Goal: Information Seeking & Learning: Find specific fact

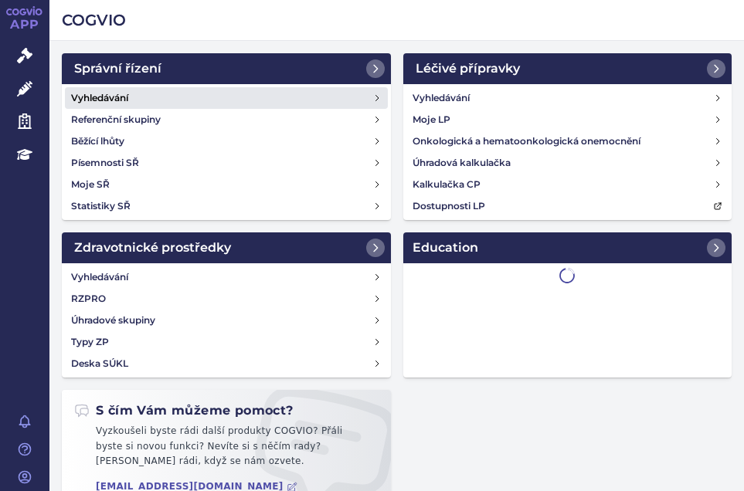
click at [95, 98] on h4 "Vyhledávání" at bounding box center [99, 97] width 57 height 15
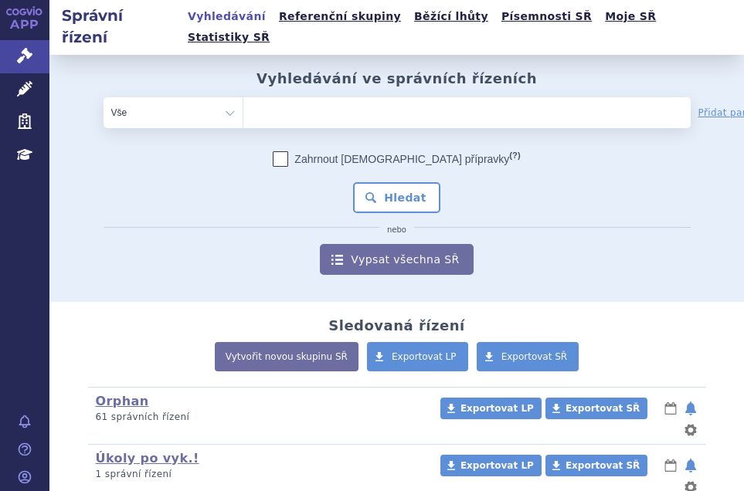
click at [255, 97] on ul at bounding box center [420, 109] width 354 height 25
click at [243, 97] on select at bounding box center [242, 112] width 1 height 31
click at [260, 97] on ul at bounding box center [420, 109] width 354 height 25
click at [243, 97] on select at bounding box center [242, 112] width 1 height 31
type input "va"
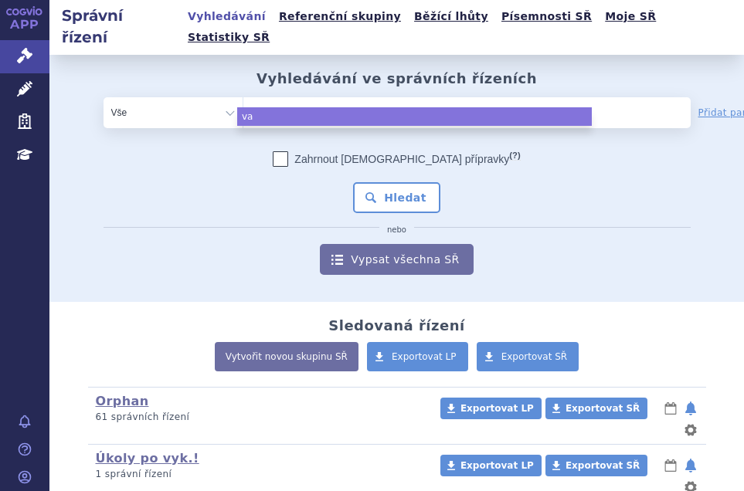
type input "vax"
type input "vaxi"
type input "vaxig"
type input "vaxigr"
type input "vaxigri"
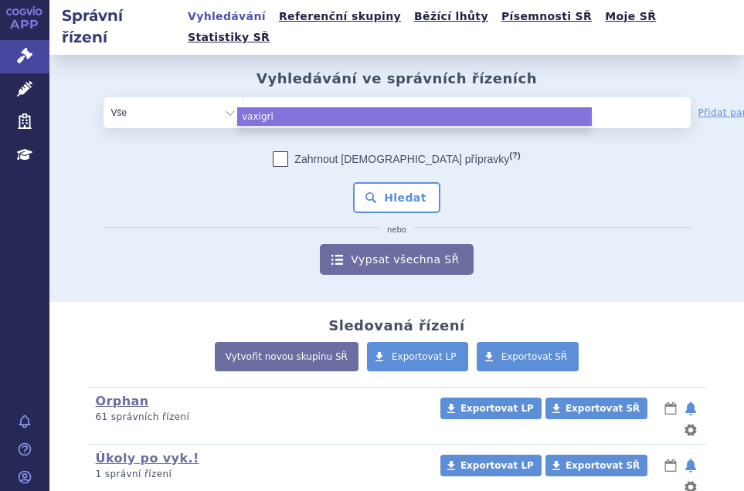
type input "vaxigrip"
type input "vaxigrip t"
type input "vaxigrip te"
type input "vaxigrip tet"
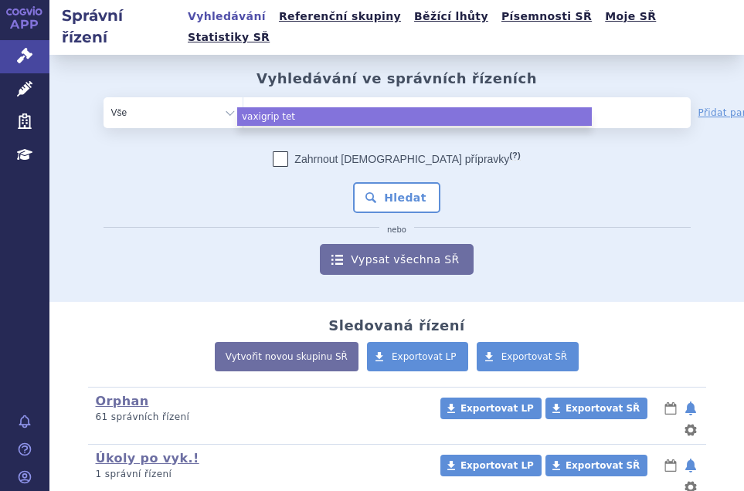
type input "vaxigrip tetr"
type input "vaxigrip tetra"
select select "vaxigrip tetra"
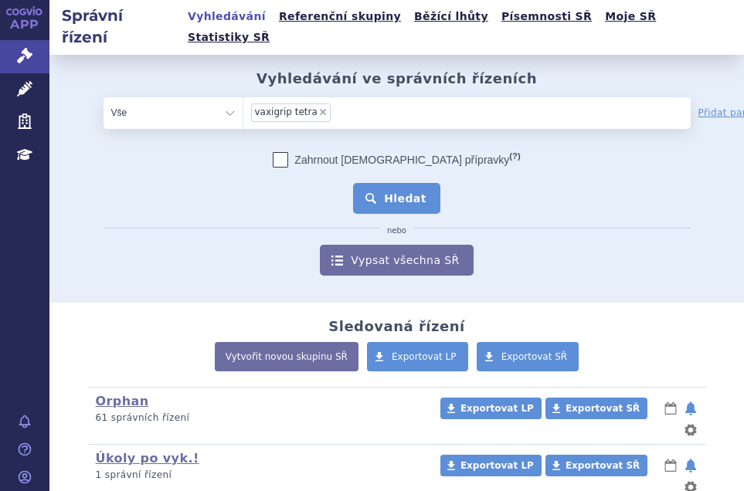
click at [412, 183] on button "Hledat" at bounding box center [396, 198] width 87 height 31
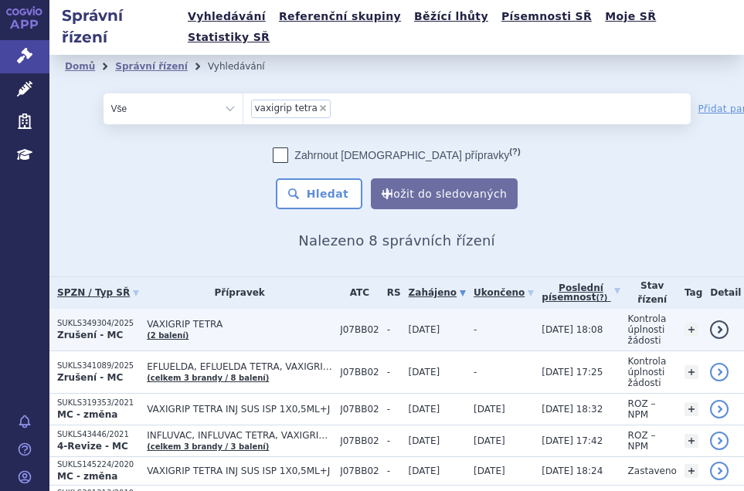
click at [115, 329] on p "Zrušení - MC" at bounding box center [98, 335] width 82 height 12
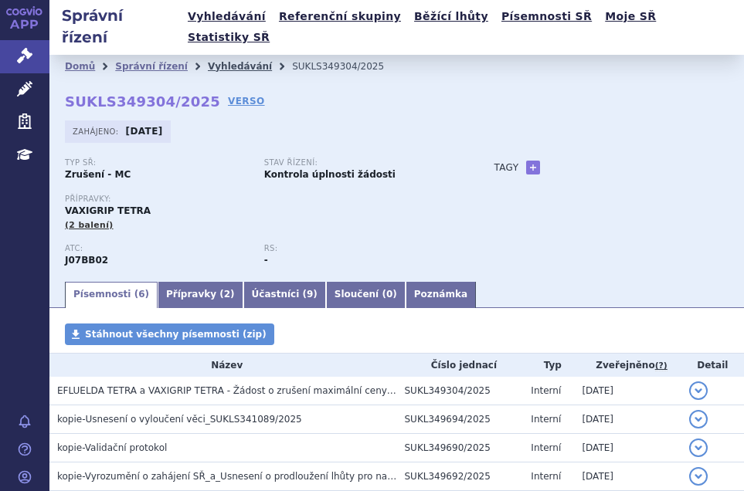
click at [233, 61] on link "Vyhledávání" at bounding box center [240, 66] width 64 height 11
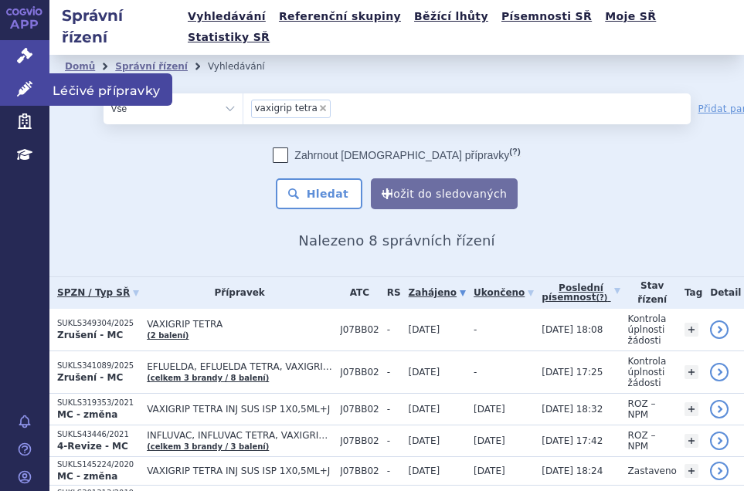
click at [36, 88] on link "Léčivé přípravky" at bounding box center [24, 89] width 49 height 32
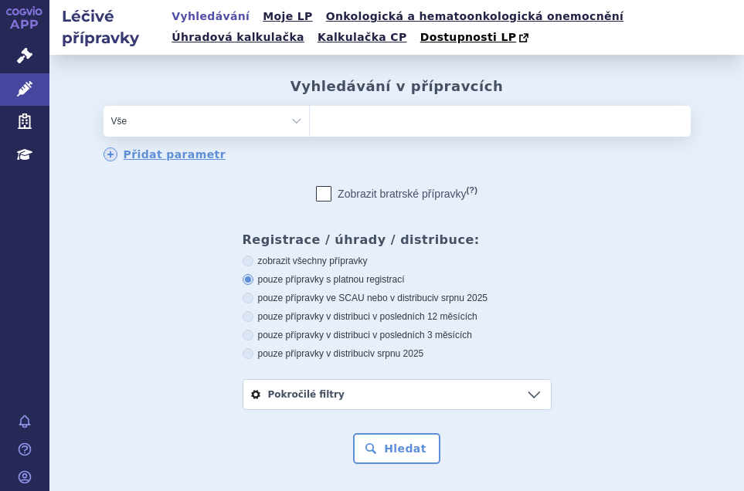
click at [354, 124] on ul at bounding box center [500, 118] width 381 height 25
click at [310, 124] on select at bounding box center [309, 120] width 1 height 31
click at [356, 121] on ul at bounding box center [500, 118] width 381 height 25
click at [310, 121] on select at bounding box center [309, 120] width 1 height 31
paste input "0131426"
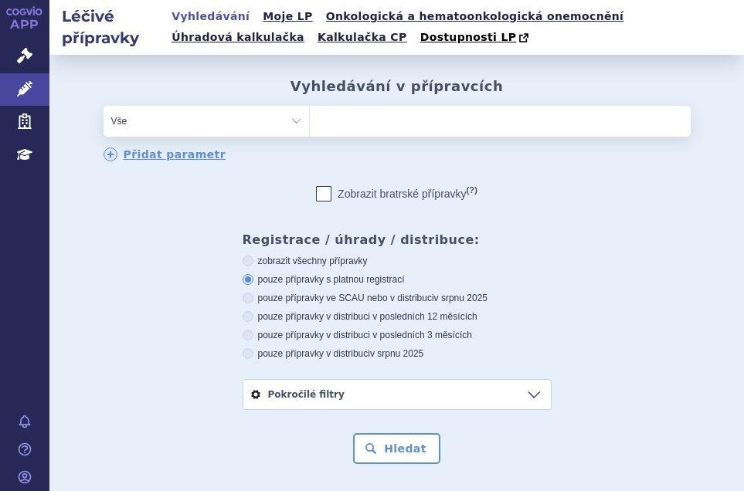
type input "0131426"
select select "0131426"
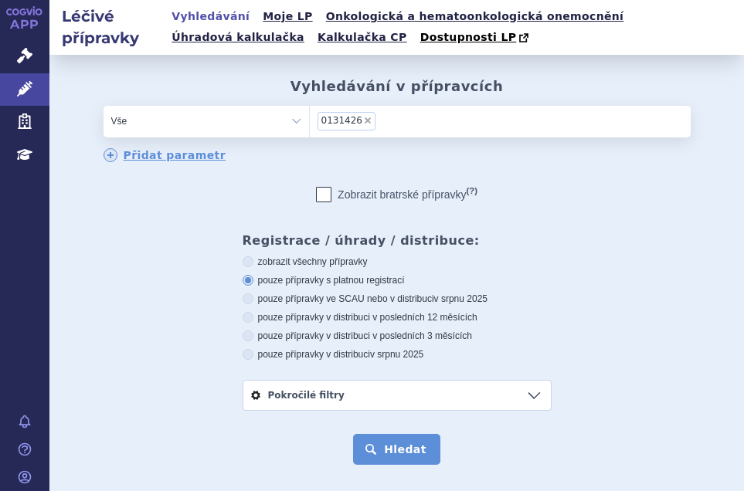
click at [398, 452] on button "Hledat" at bounding box center [396, 449] width 87 height 31
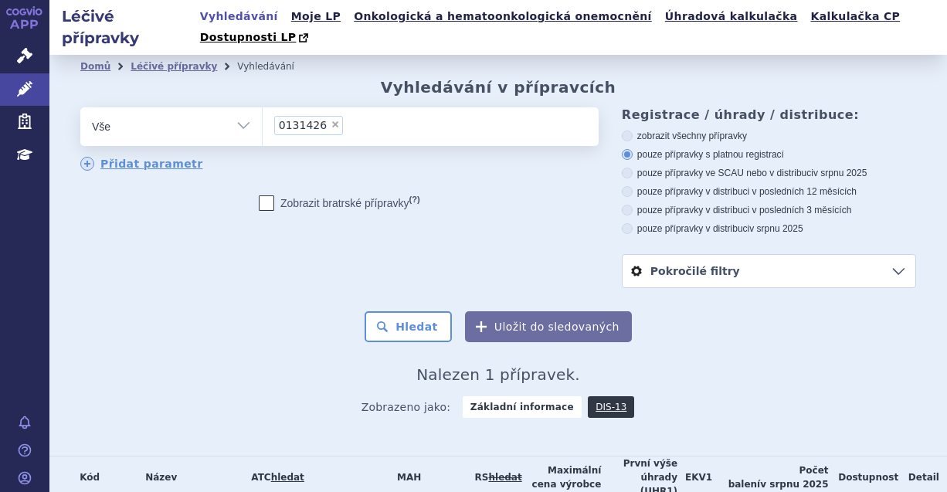
scroll to position [66, 0]
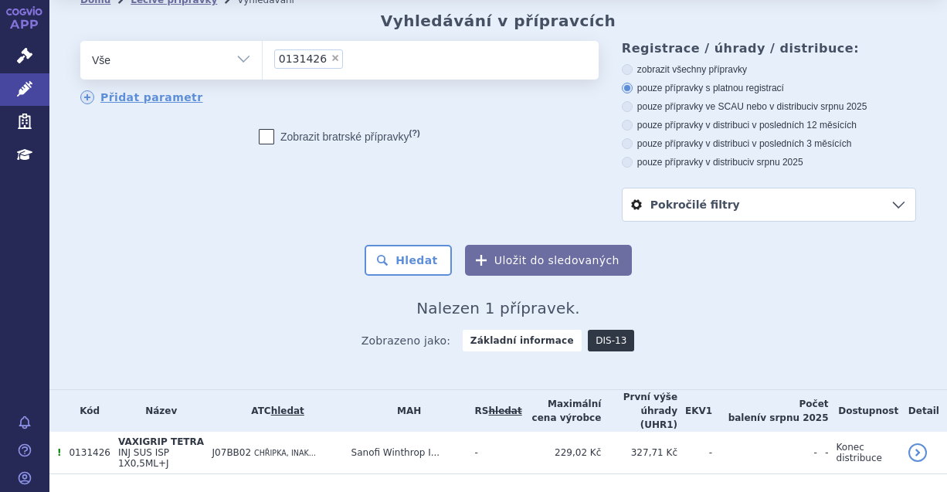
click at [599, 330] on link "DIS-13" at bounding box center [611, 341] width 46 height 22
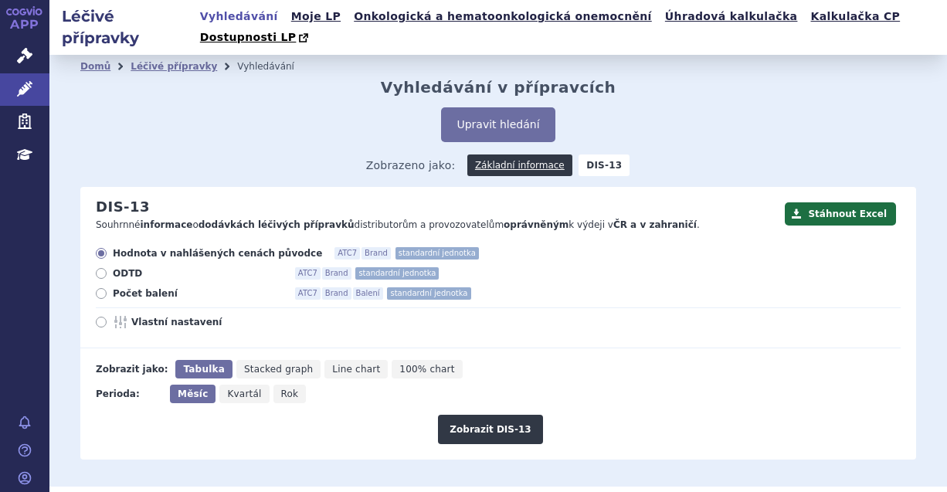
scroll to position [169, 0]
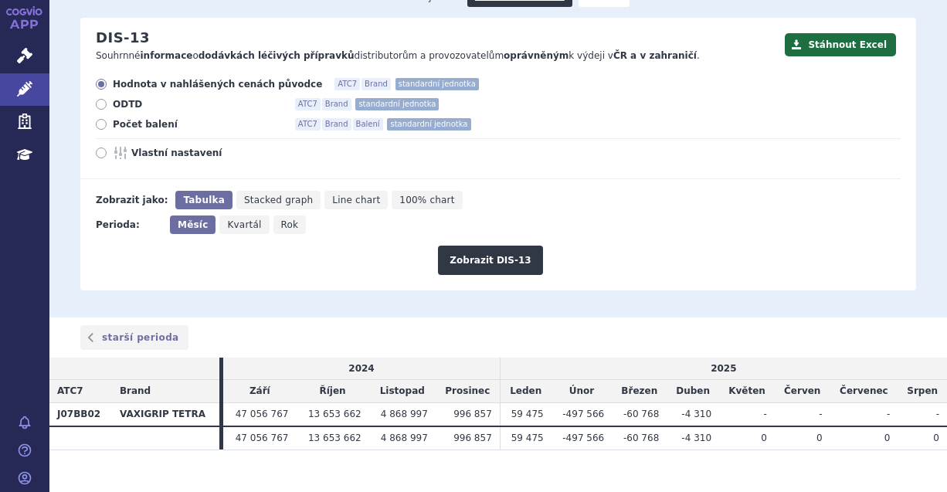
click at [100, 119] on icon at bounding box center [101, 124] width 11 height 11
click at [100, 121] on input "Počet balení ATC7 Brand Balení standardní jednotka" at bounding box center [102, 126] width 10 height 10
radio input "true"
click at [499, 246] on button "Zobrazit DIS-13" at bounding box center [490, 260] width 104 height 29
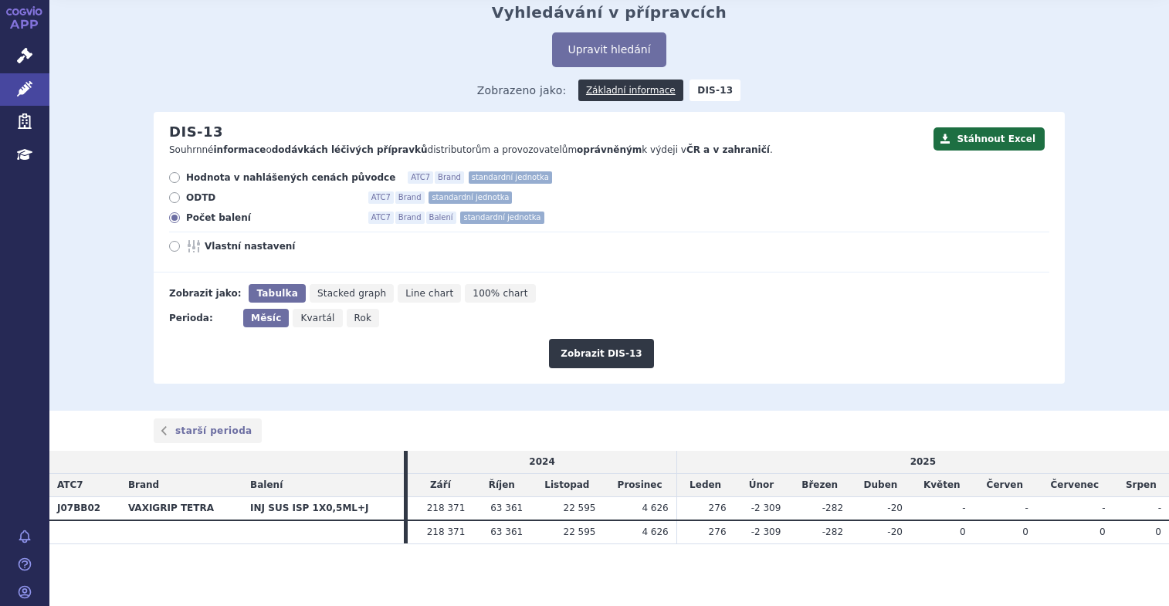
scroll to position [55, 0]
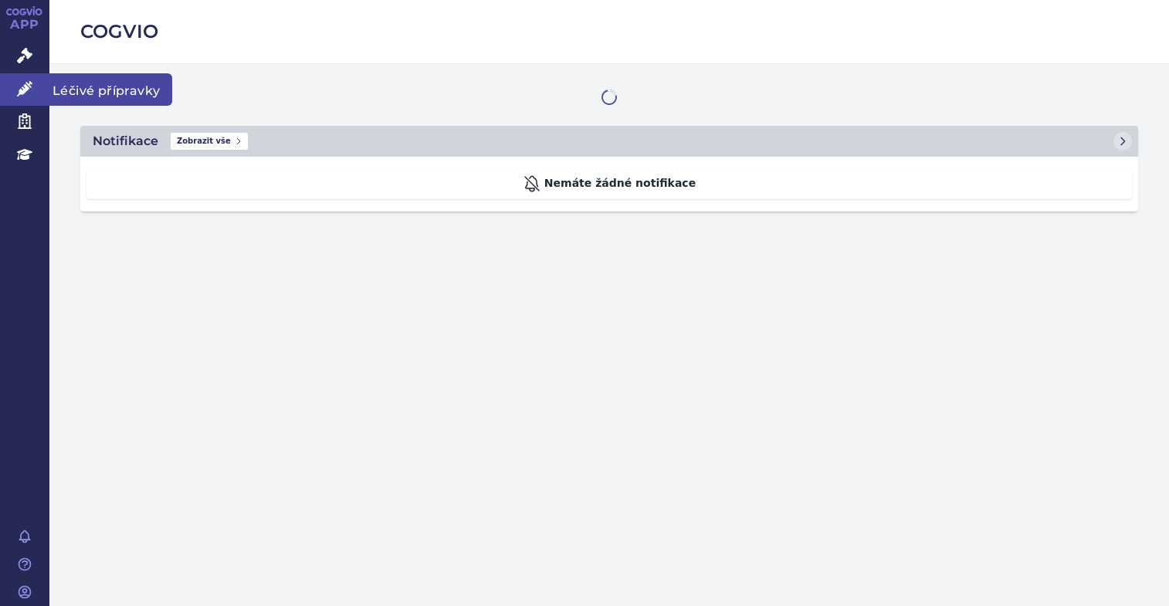
drag, startPoint x: 0, startPoint y: 0, endPoint x: 27, endPoint y: 86, distance: 90.6
click at [27, 86] on icon at bounding box center [24, 88] width 15 height 15
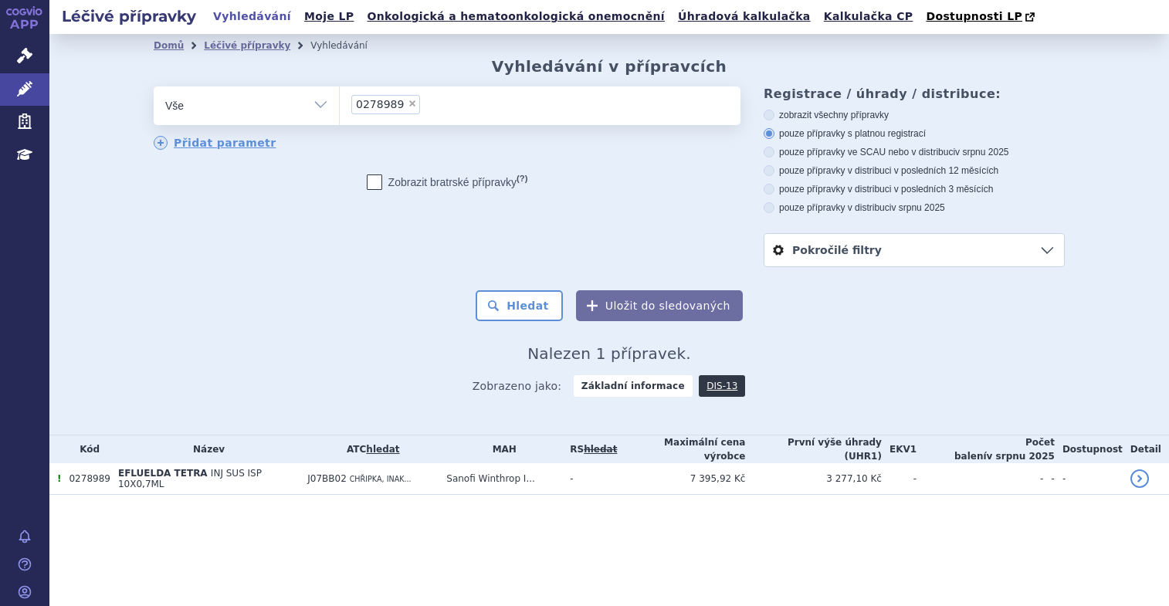
click at [408, 101] on span "×" at bounding box center [412, 103] width 9 height 9
click at [340, 101] on select "0278989" at bounding box center [339, 105] width 1 height 39
select select
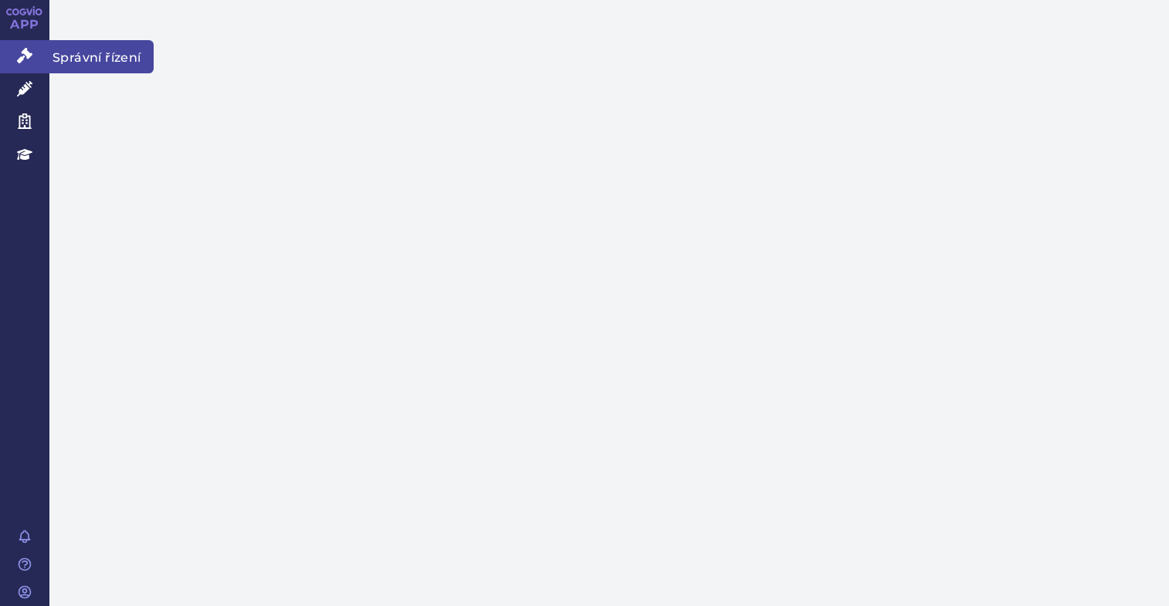
click at [32, 51] on link "Správní řízení" at bounding box center [24, 56] width 49 height 32
click at [30, 54] on icon at bounding box center [24, 55] width 15 height 15
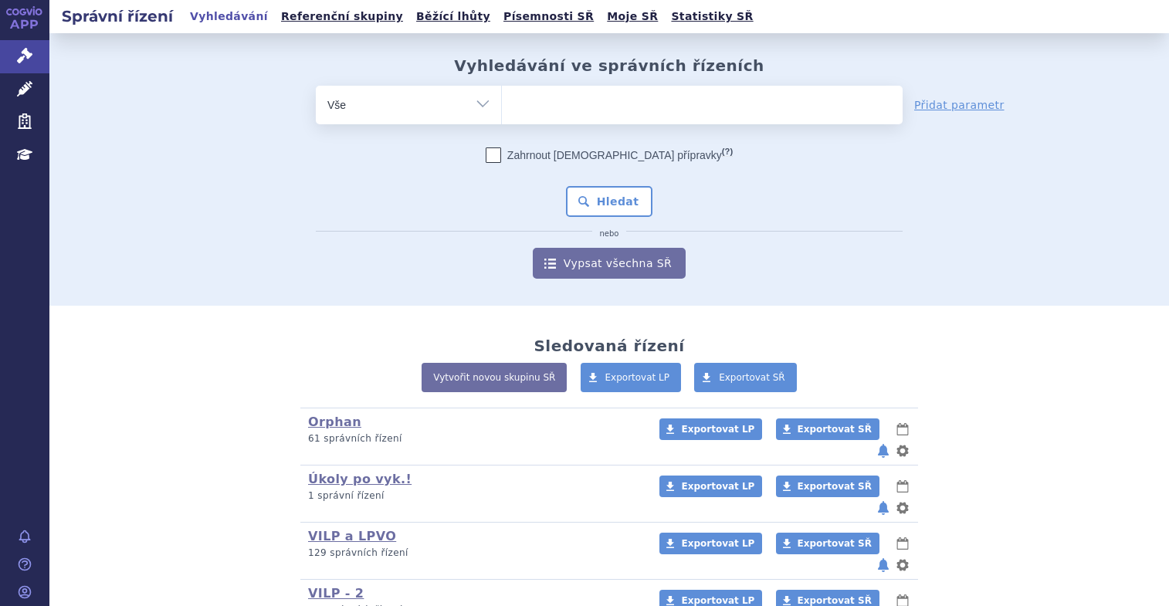
click at [501, 106] on div at bounding box center [702, 105] width 402 height 39
click at [513, 103] on input "search" at bounding box center [517, 102] width 8 height 19
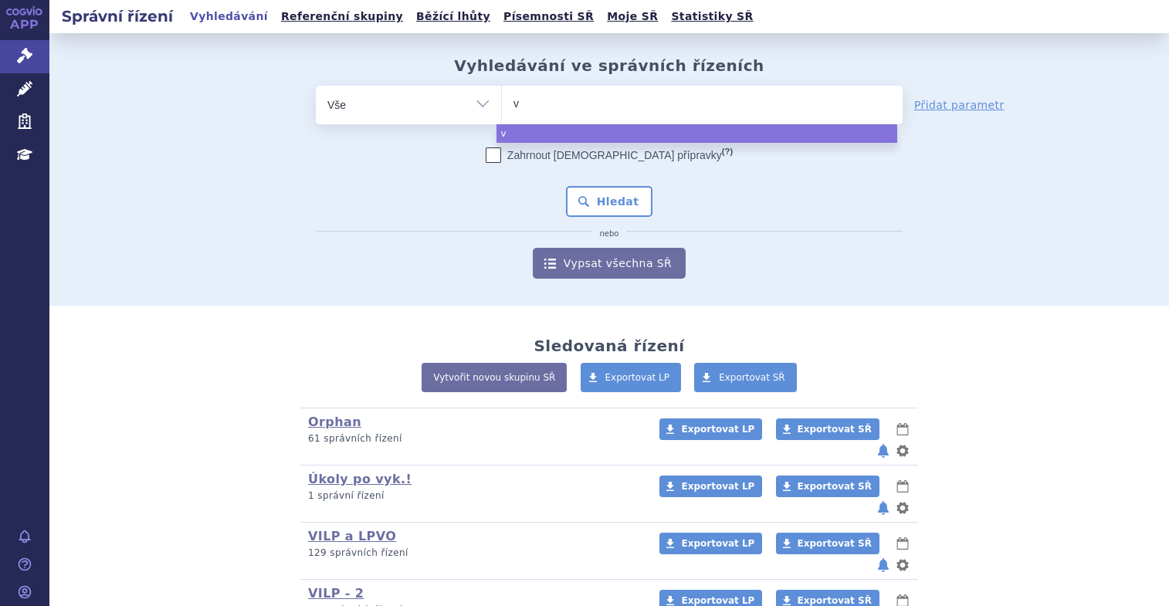
type input "va"
type input "vax"
type input "vaxi"
type input "vaxig"
type input "vaxigri"
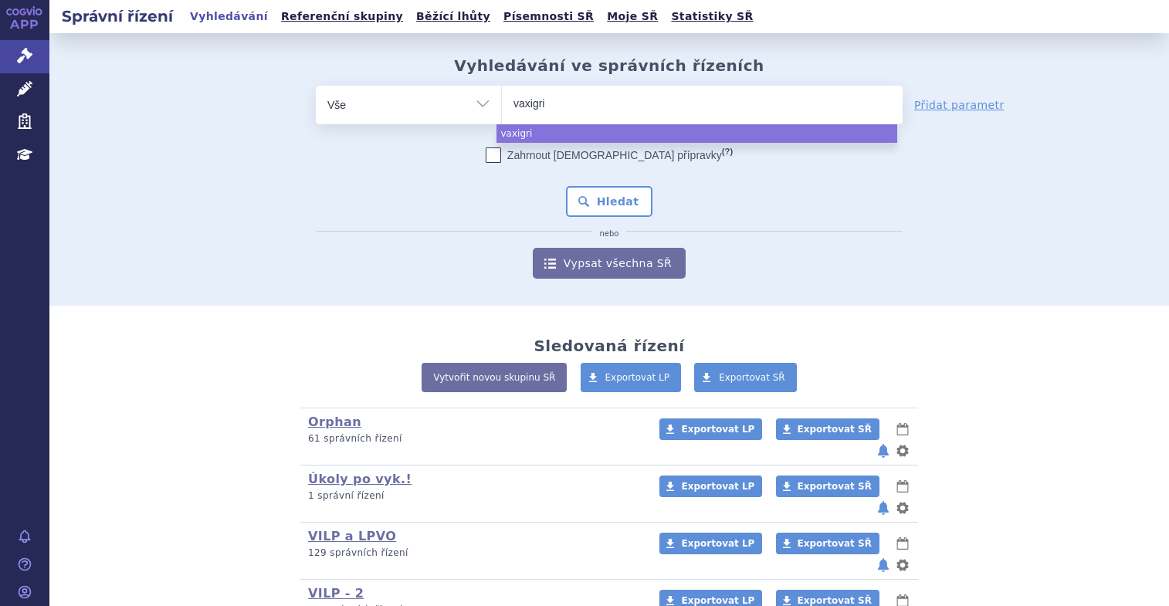
type input "vaxigriú"
type input "vaxigri"
type input "vaxigr"
type input "vaxigro"
type input "vaxigr"
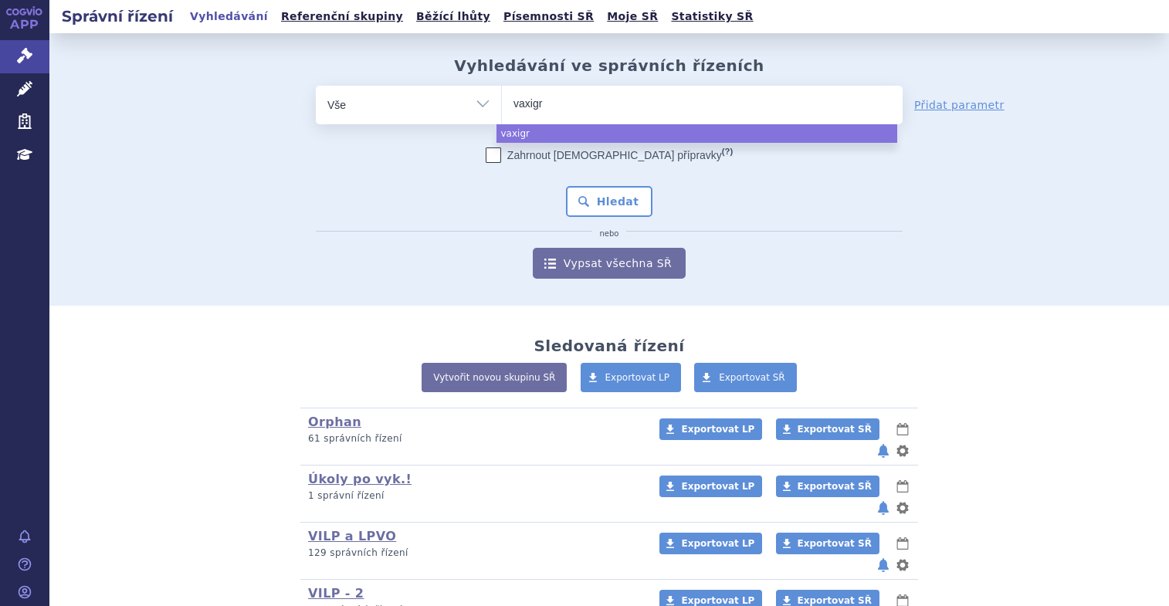
type input "vaxigri"
type input "vaxigrip"
select select "vaxigrip"
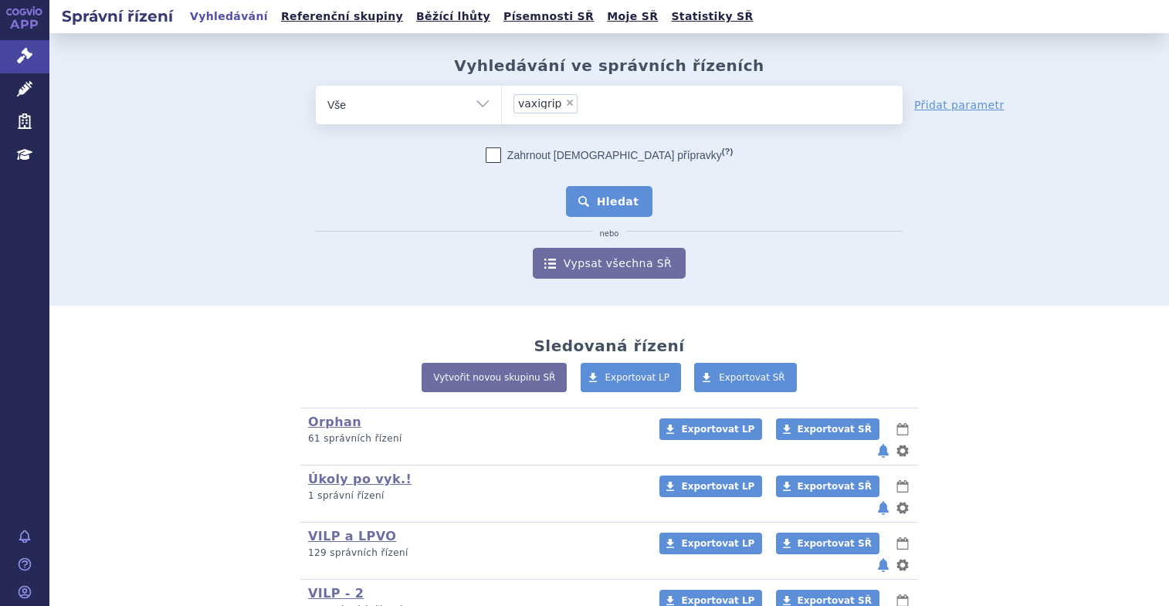
click at [601, 202] on button "Hledat" at bounding box center [609, 201] width 87 height 31
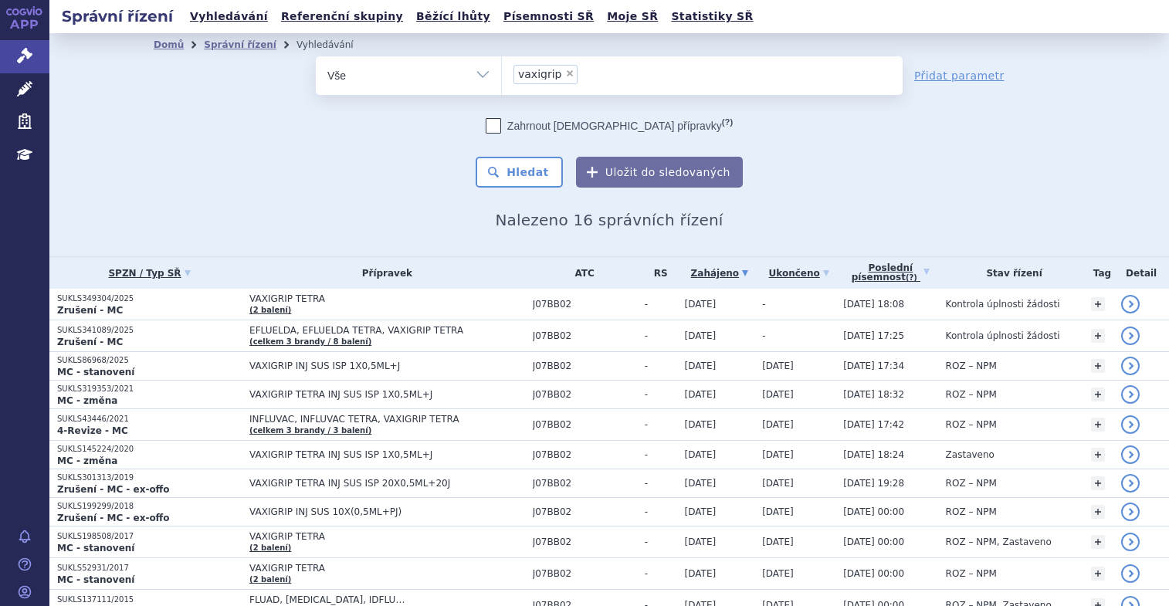
click at [565, 70] on span "×" at bounding box center [569, 73] width 9 height 9
click at [502, 70] on select "vaxigrip" at bounding box center [501, 75] width 1 height 39
select select
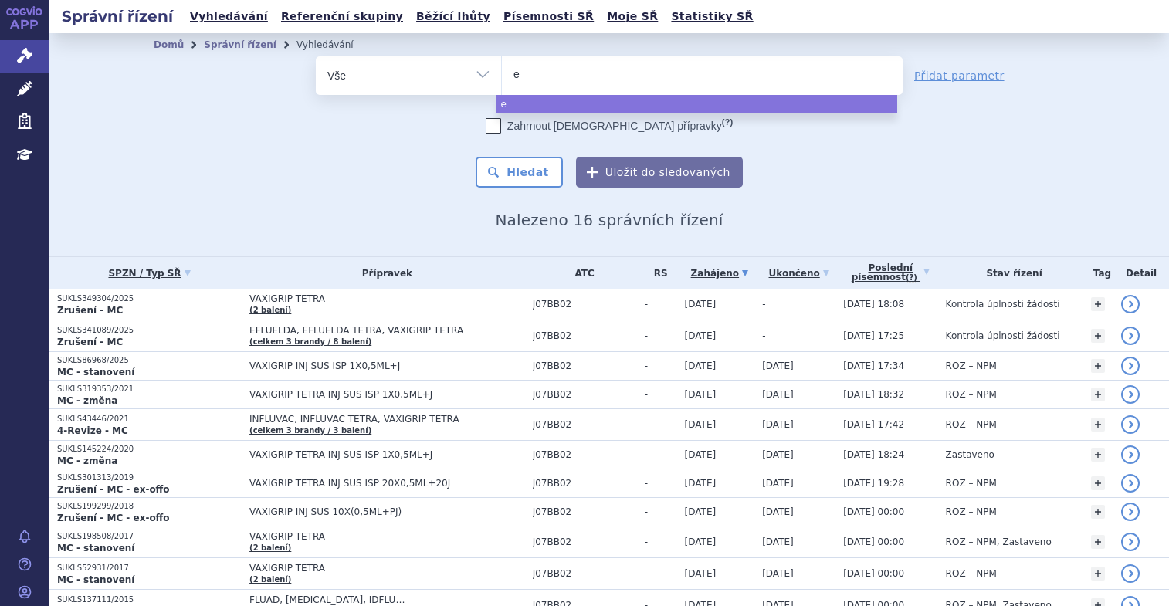
type input "ef"
type input "efl"
type input "eflu"
type input "eflue"
type input "efluel"
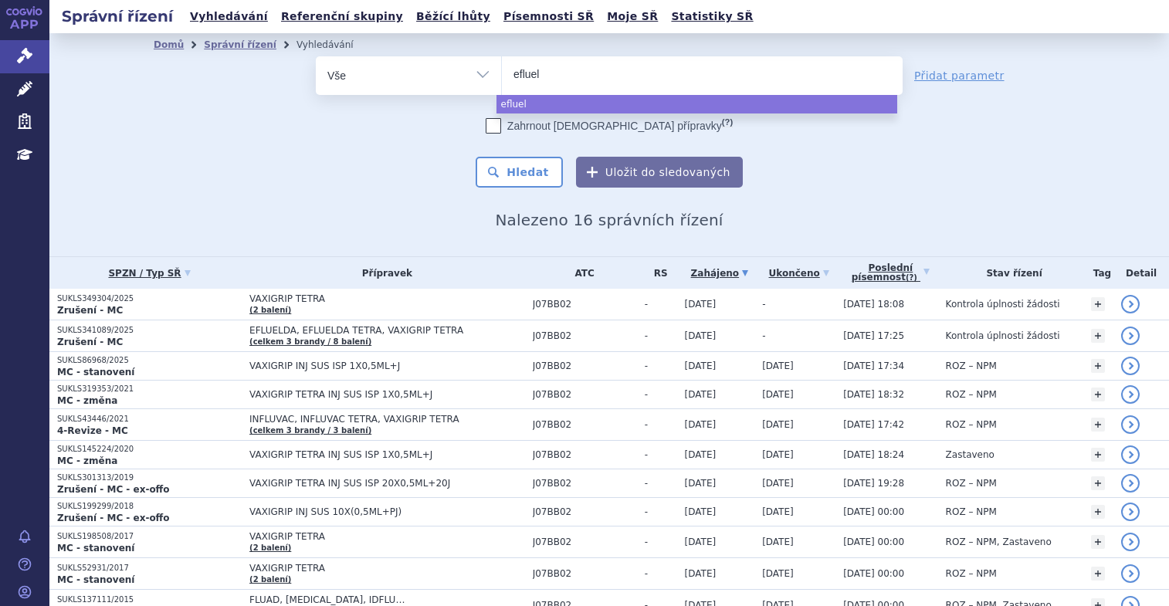
type input "eflueld"
type input "efluelda"
select select "efluelda"
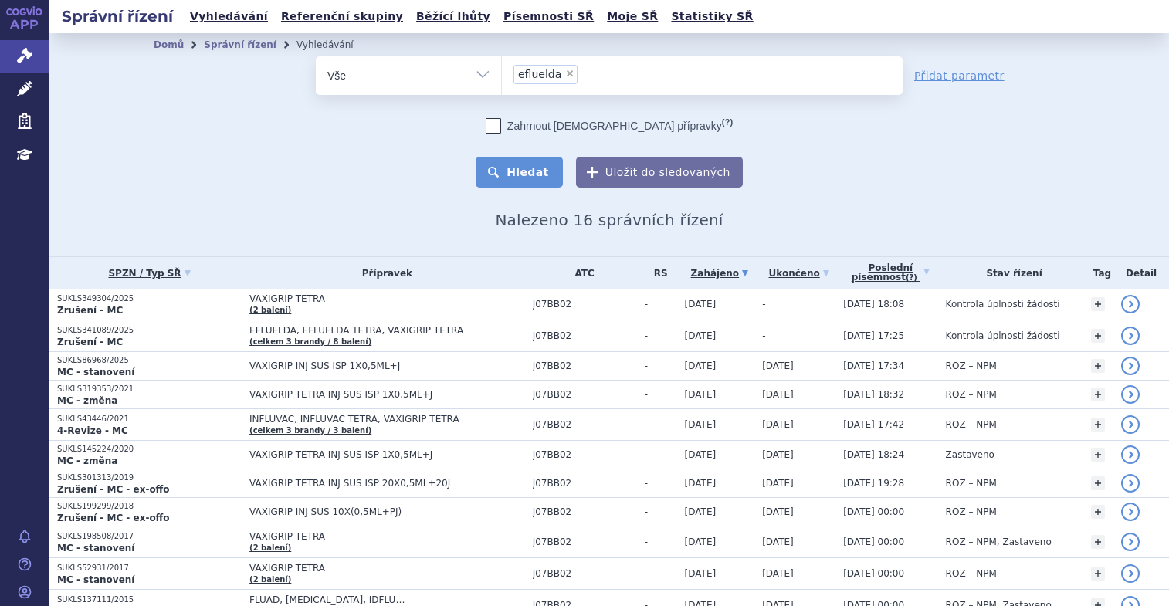
click at [520, 181] on button "Hledat" at bounding box center [519, 172] width 87 height 31
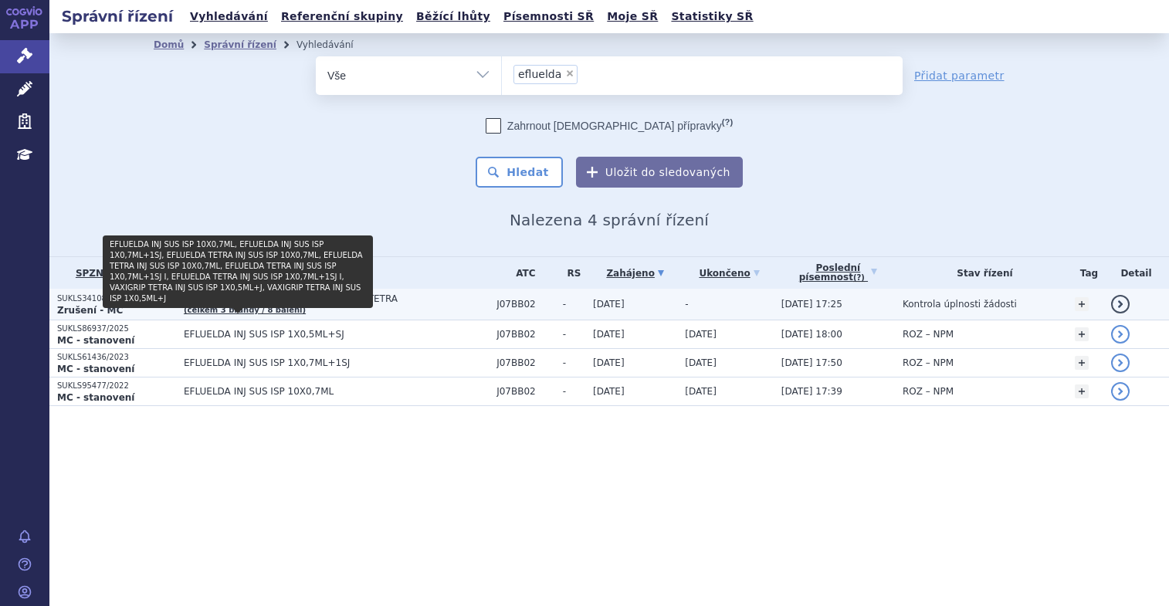
click at [245, 308] on link "(celkem 3 brandy / 8 balení)" at bounding box center [245, 310] width 122 height 8
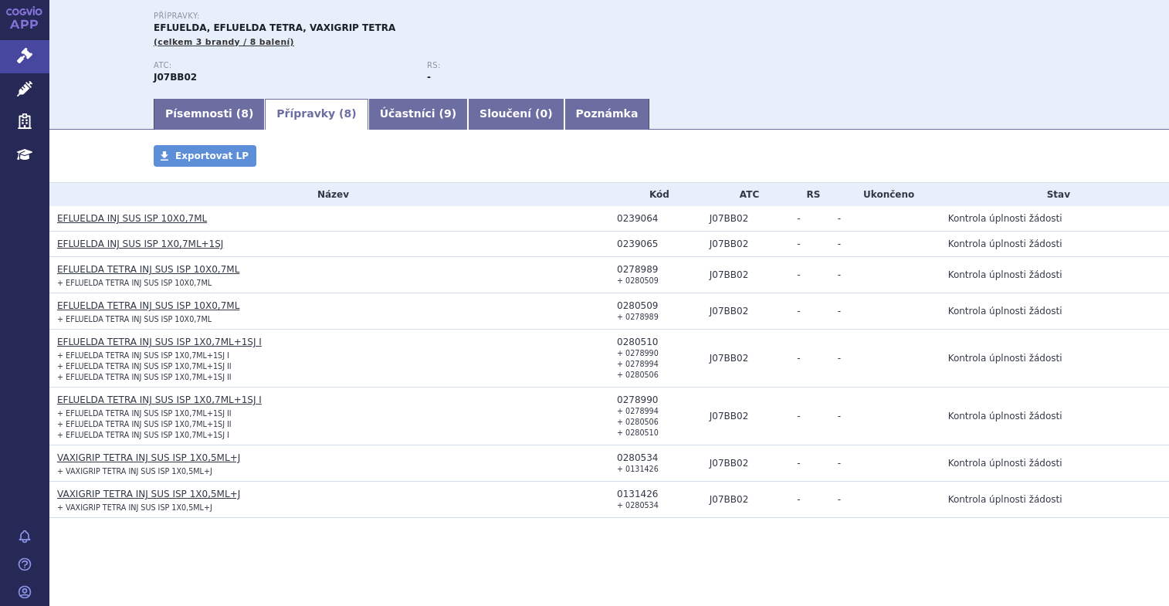
scroll to position [168, 0]
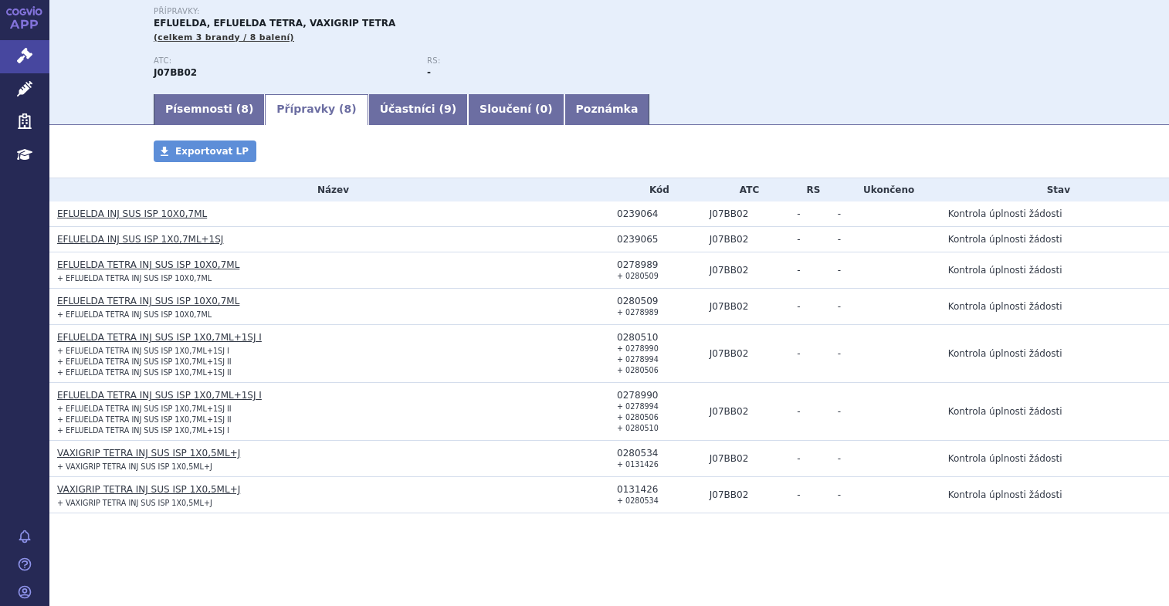
click at [116, 591] on section "Domů Správní řízení Vyhledávání SUKLS341089/2025 SUKLS341089/2025 VERSO [GEOGRA…" at bounding box center [609, 235] width 1120 height 741
drag, startPoint x: 647, startPoint y: 215, endPoint x: 599, endPoint y: 218, distance: 47.9
click at [599, 218] on tr "EFLUELDA INJ SUS ISP 10X0,7ML 0239064 J07BB02 - - Kontrola úplnosti žádosti" at bounding box center [609, 214] width 1120 height 25
copy tr "0239064"
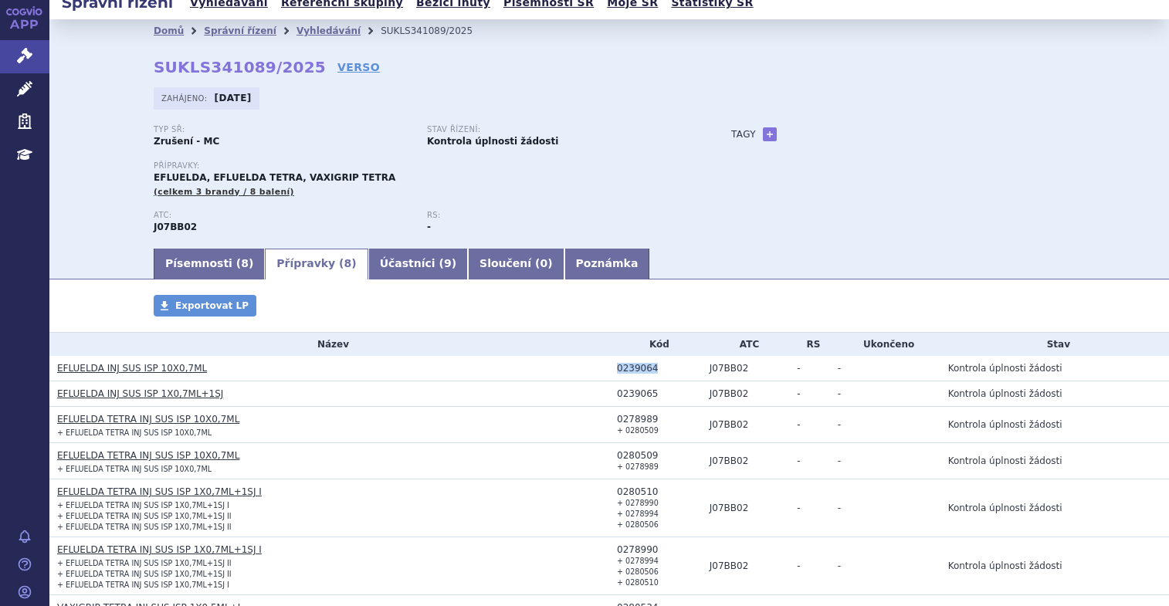
scroll to position [0, 0]
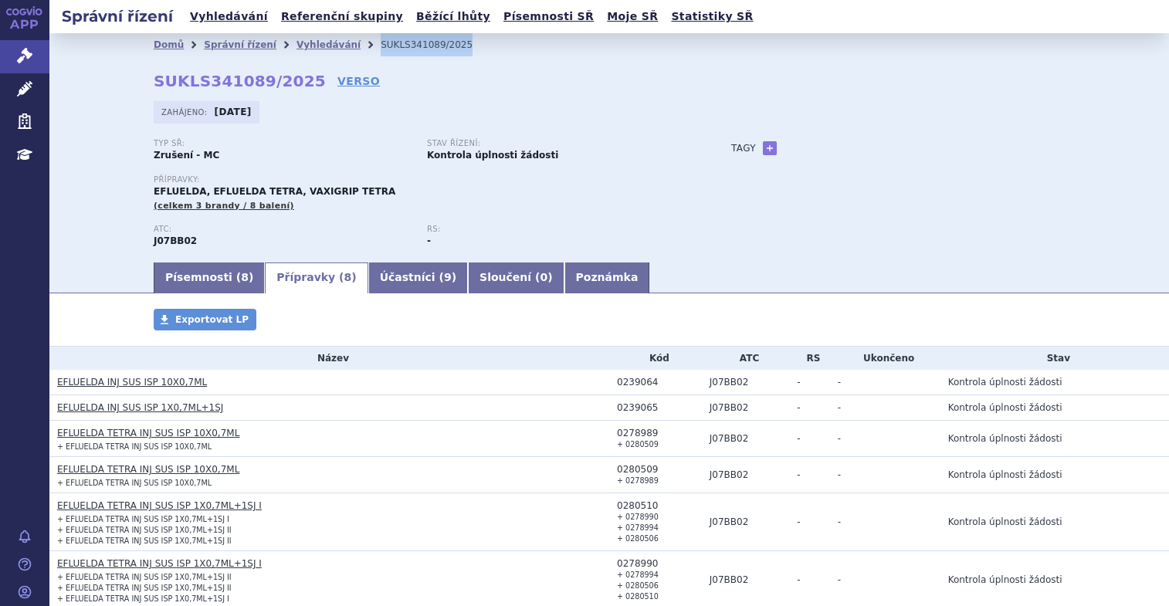
drag, startPoint x: 425, startPoint y: 43, endPoint x: 344, endPoint y: 52, distance: 82.3
click at [344, 52] on ul "Domů Správní řízení Vyhledávání SUKLS341089/2025" at bounding box center [609, 44] width 911 height 23
copy ul "Vyhledávání SUKLS341089/2025"
click at [1123, 189] on div "Domů Správní řízení Vyhledávání SUKLS341089/2025 SUKLS341089/2025 VERSO [GEOGRA…" at bounding box center [609, 146] width 1120 height 227
click at [156, 280] on link "Písemnosti ( 8 )" at bounding box center [209, 278] width 111 height 31
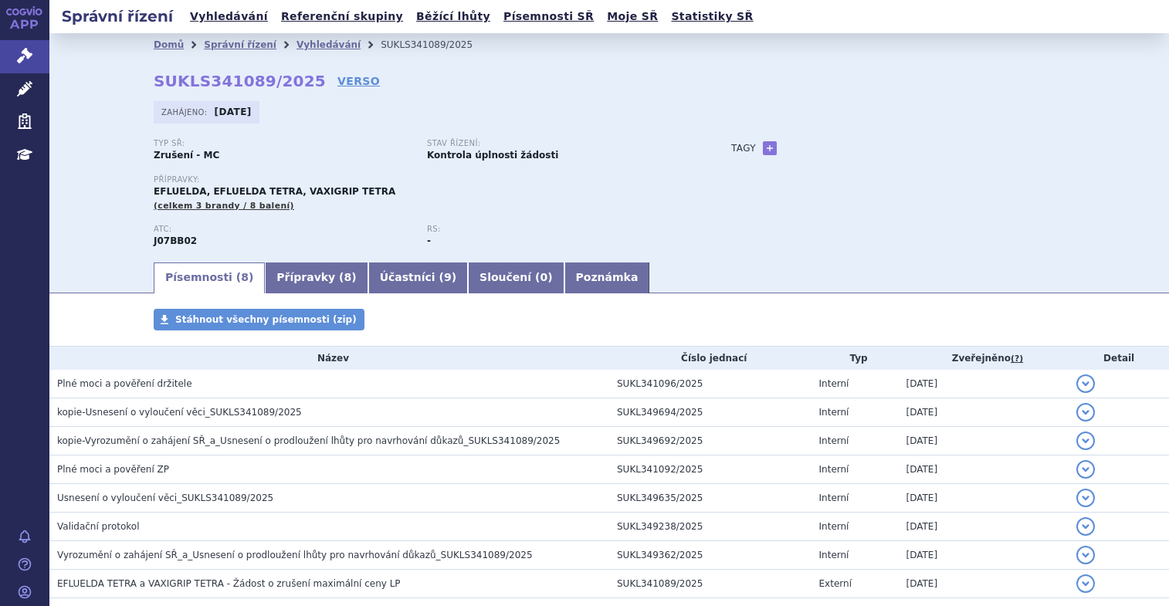
scroll to position [77, 0]
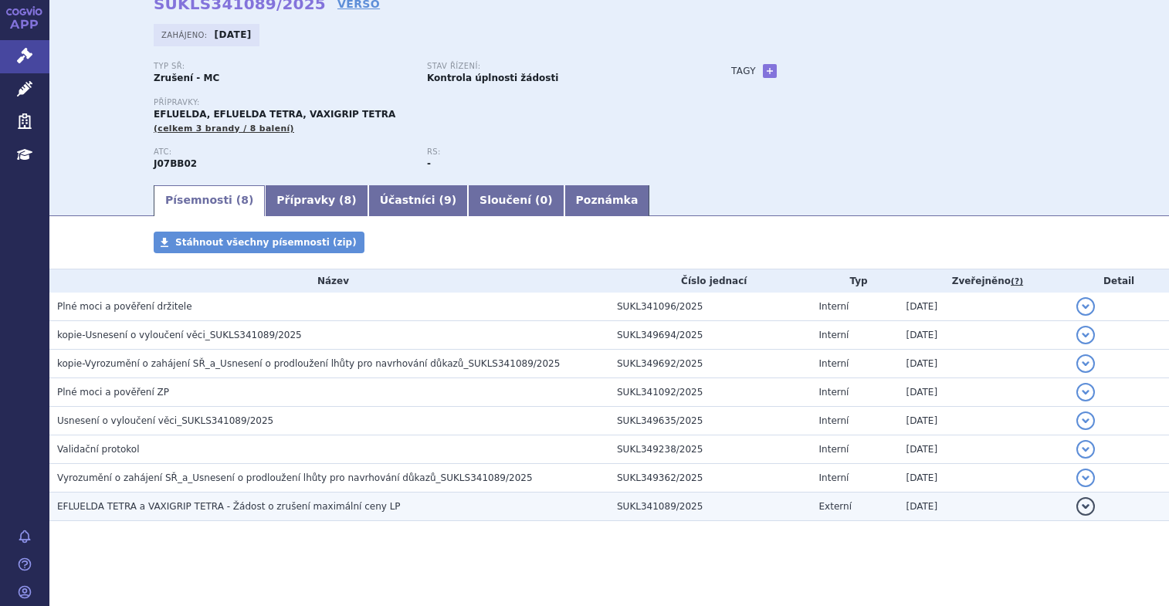
click at [317, 512] on span "EFLUELDA TETRA a VAXIGRIP TETRA - Žádost o zrušení maximální ceny LP" at bounding box center [229, 506] width 344 height 11
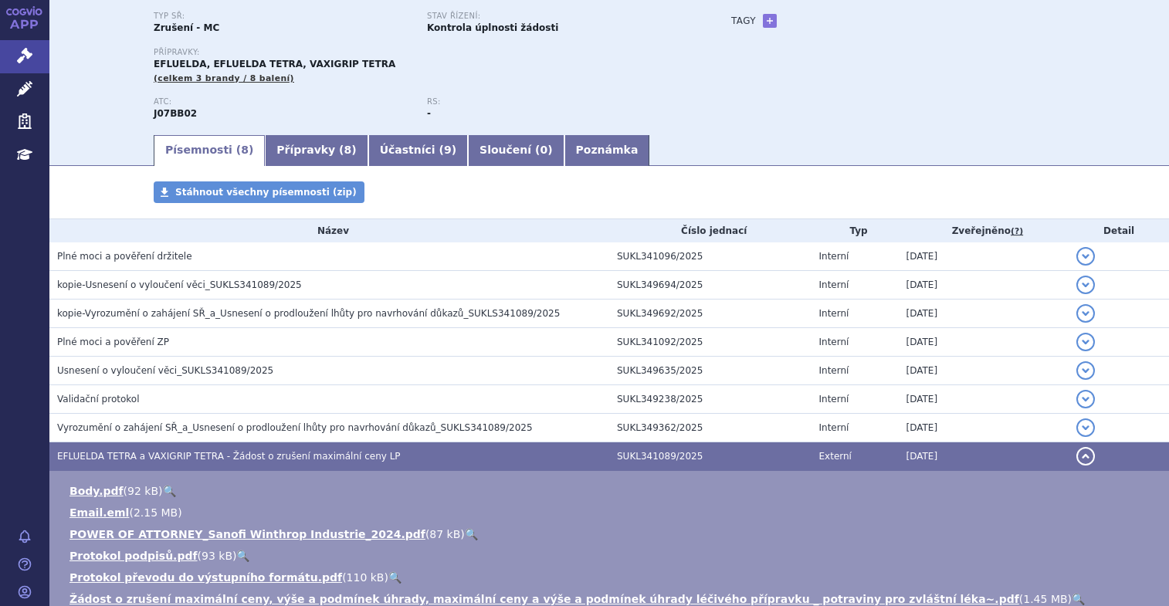
scroll to position [154, 0]
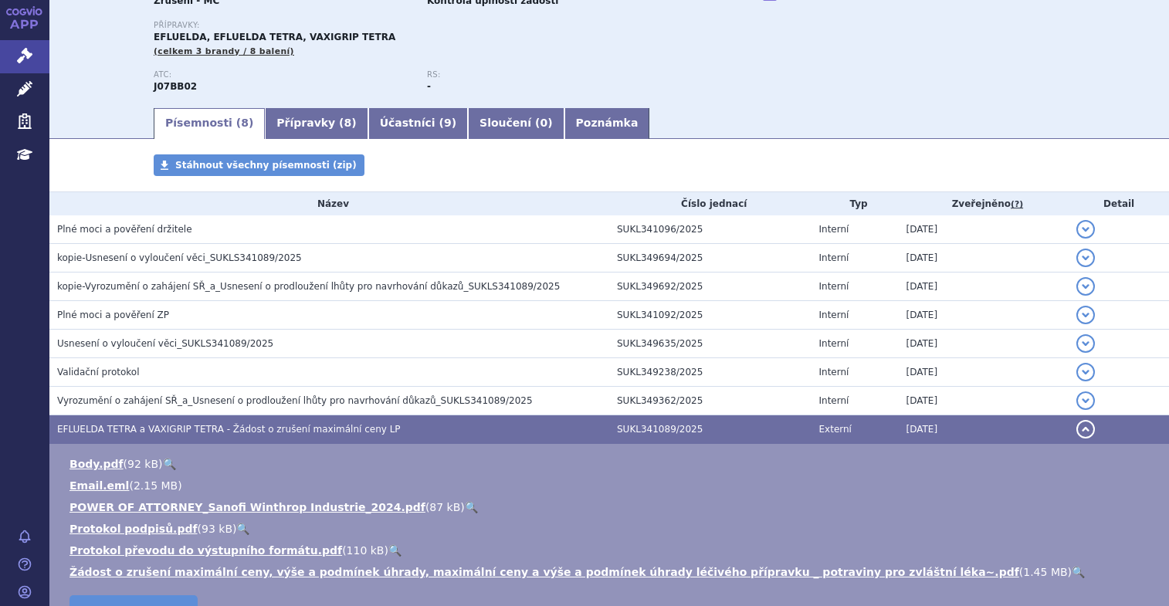
click at [1072, 568] on link "🔍" at bounding box center [1078, 572] width 13 height 12
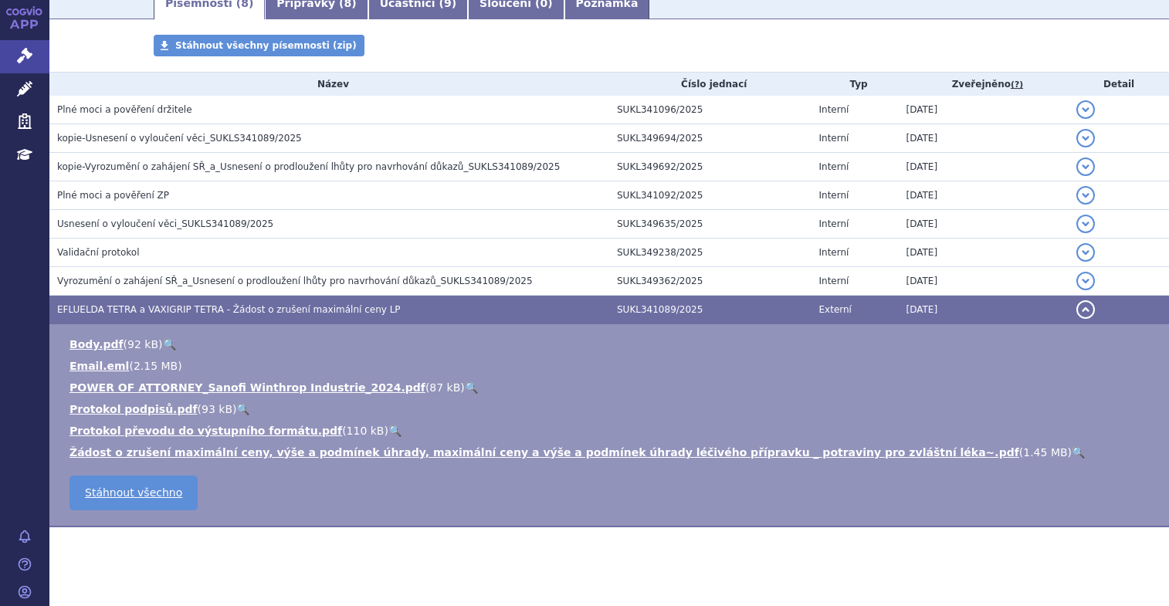
scroll to position [288, 0]
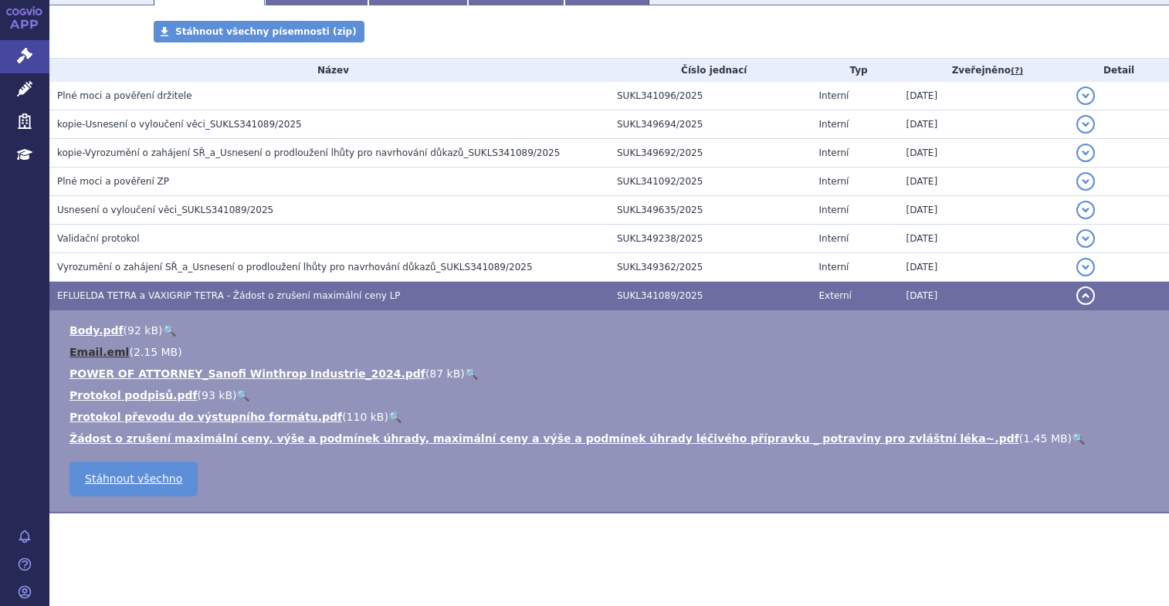
click at [93, 351] on link "Email.eml" at bounding box center [98, 352] width 59 height 12
click at [1072, 435] on link "🔍" at bounding box center [1078, 438] width 13 height 12
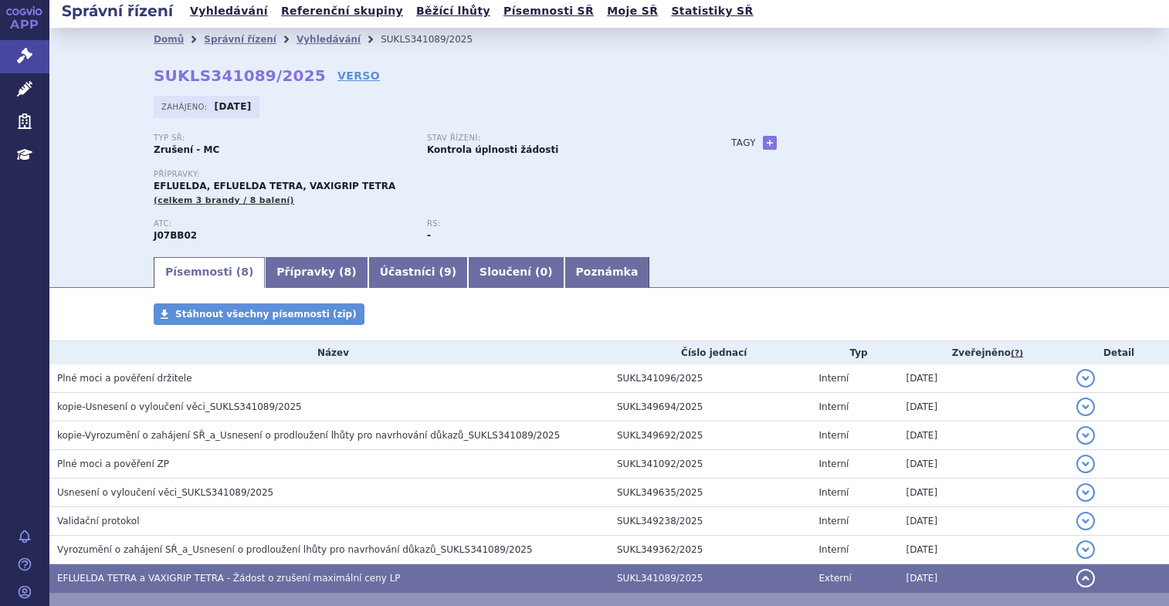
scroll to position [0, 0]
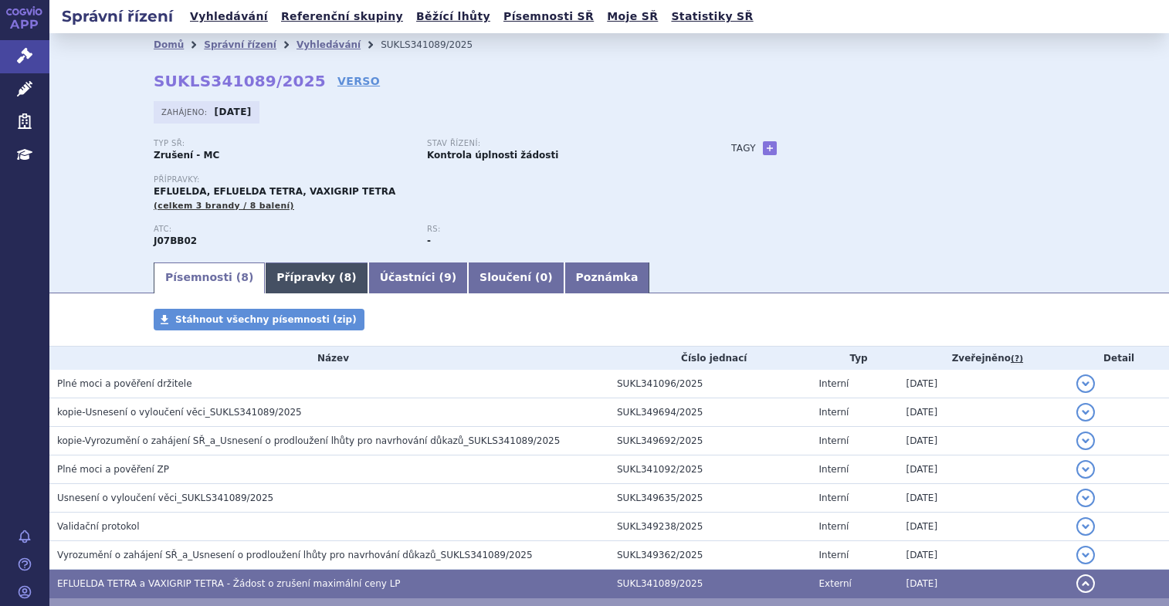
click at [344, 277] on span "8" at bounding box center [348, 277] width 8 height 12
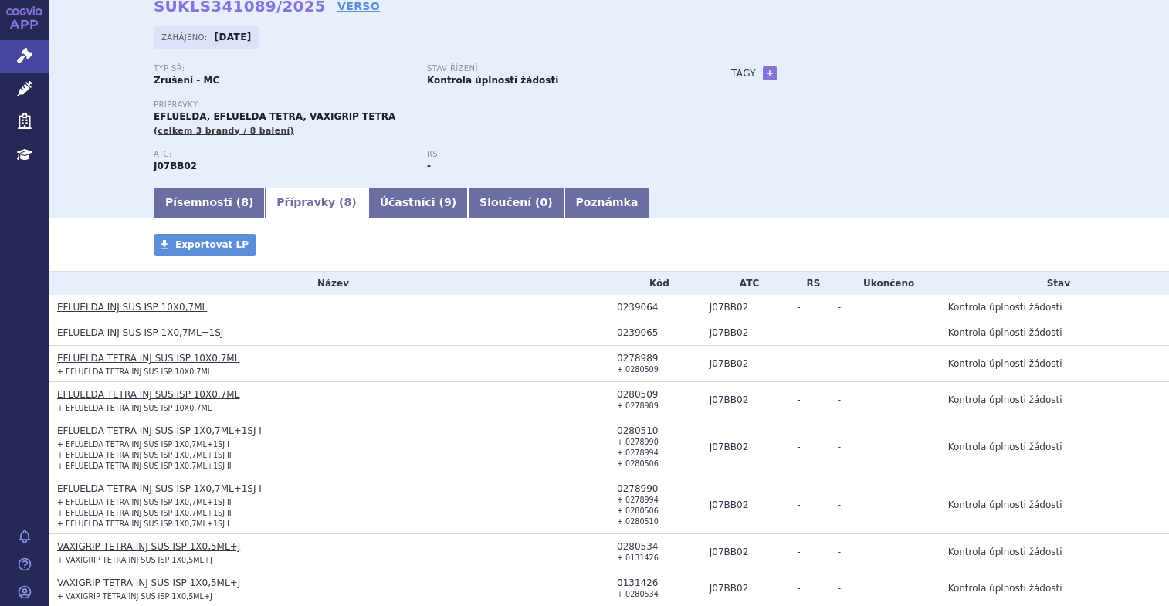
scroll to position [168, 0]
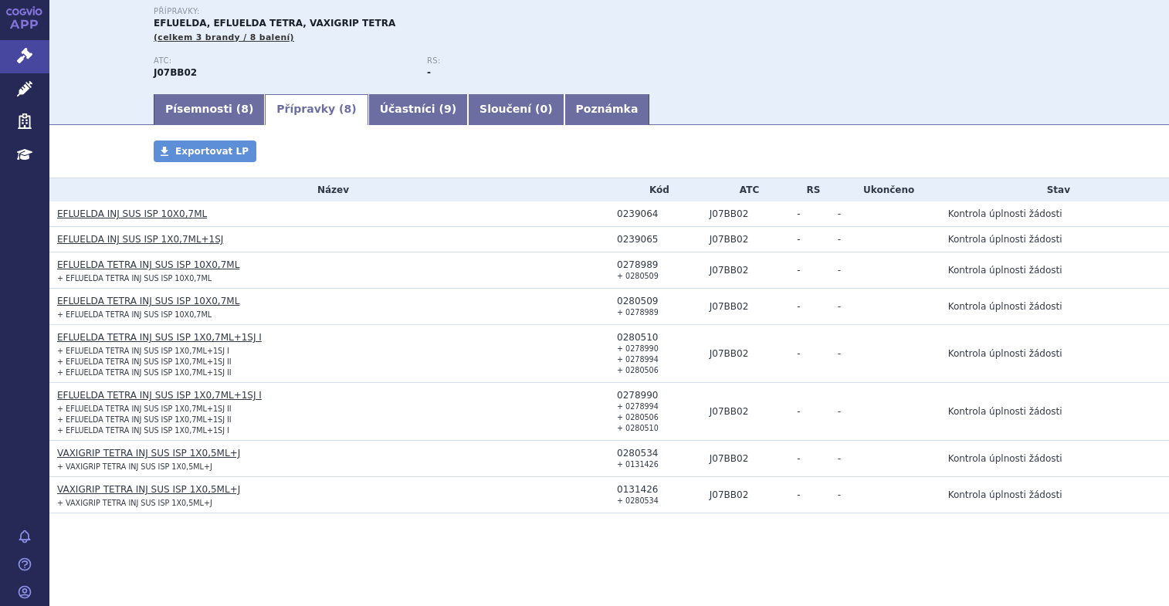
click at [771, 244] on td "J07BB02" at bounding box center [746, 239] width 88 height 25
click at [158, 147] on span at bounding box center [165, 152] width 22 height 22
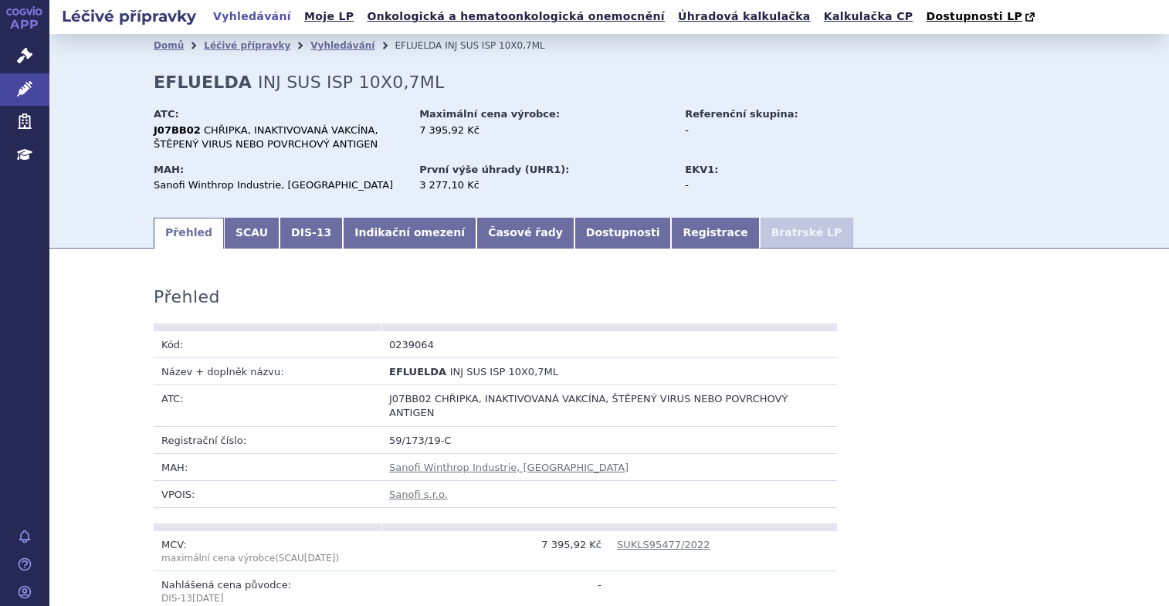
scroll to position [1400, 0]
